Goal: Transaction & Acquisition: Obtain resource

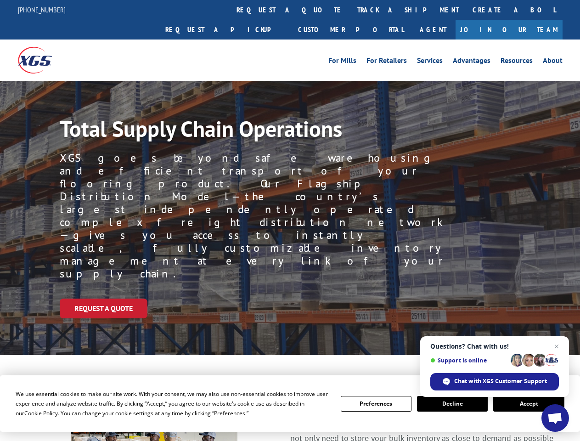
click at [290, 299] on div "Request a Quote" at bounding box center [320, 309] width 520 height 20
click at [32, 413] on span "Cookie Policy" at bounding box center [41, 413] width 34 height 8
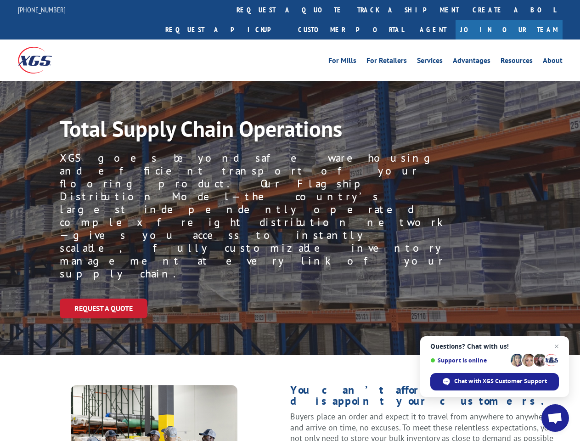
click at [290, 299] on div "Request a Quote" at bounding box center [320, 309] width 520 height 20
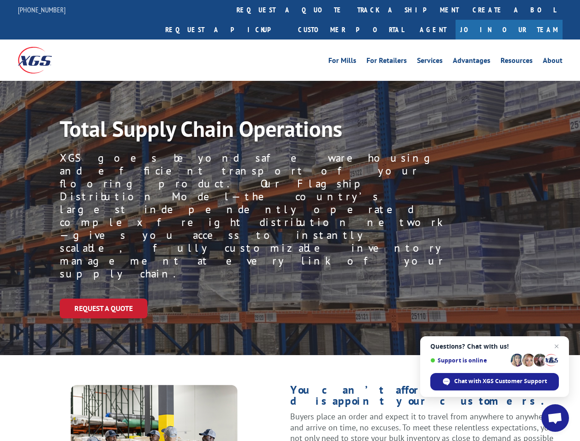
click at [350, 10] on link "track a shipment" at bounding box center [407, 10] width 115 height 20
click at [0, 0] on div "Track Shipment Enter your information below to track your shipment(s). Select c…" at bounding box center [0, 0] width 0 height 0
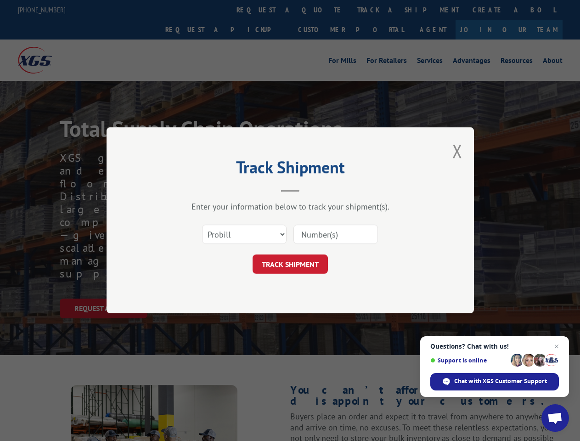
click at [378, 10] on div "Track Shipment Enter your information below to track your shipment(s). Select c…" at bounding box center [290, 220] width 580 height 441
